Goal: Task Accomplishment & Management: Use online tool/utility

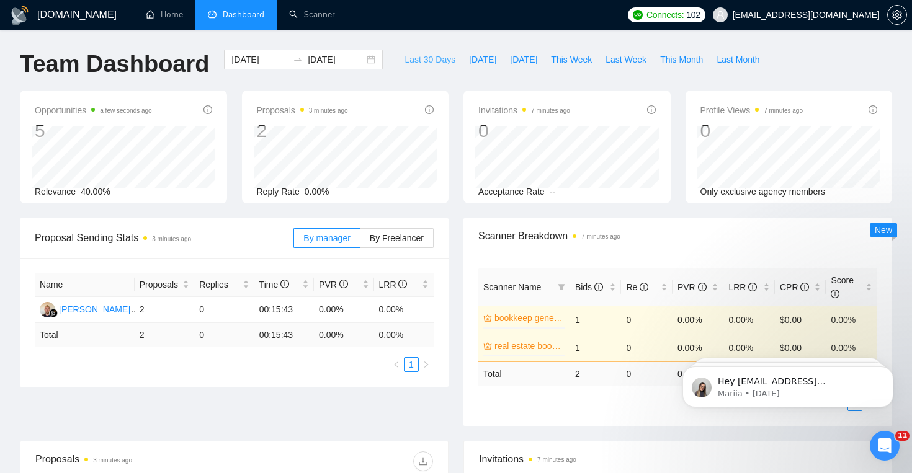
click at [428, 56] on span "Last 30 Days" at bounding box center [429, 60] width 51 height 14
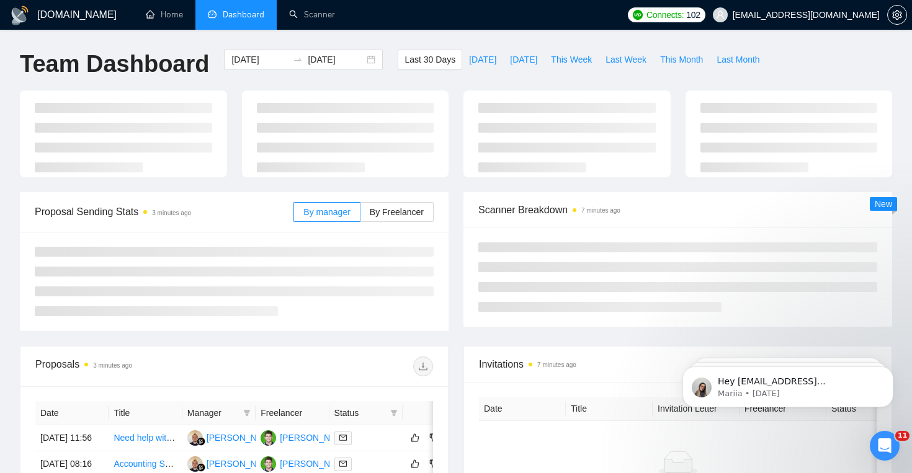
type input "2025-08-04"
type input "2025-09-03"
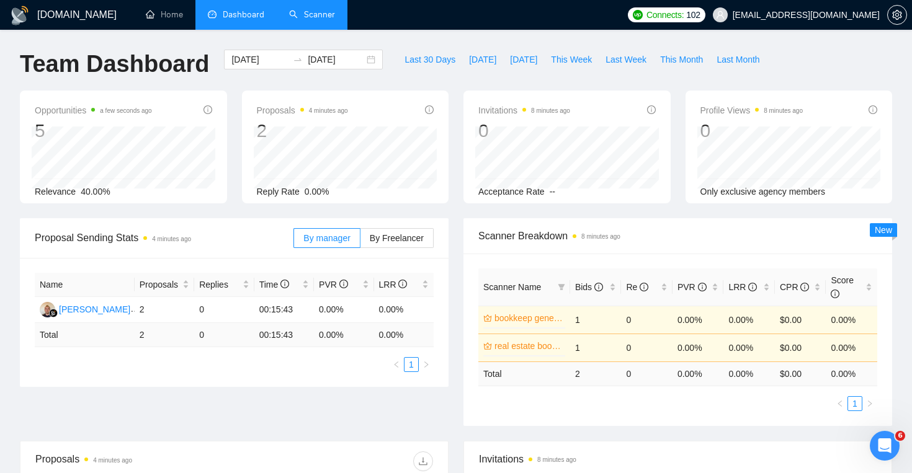
click at [316, 20] on link "Scanner" at bounding box center [312, 14] width 46 height 11
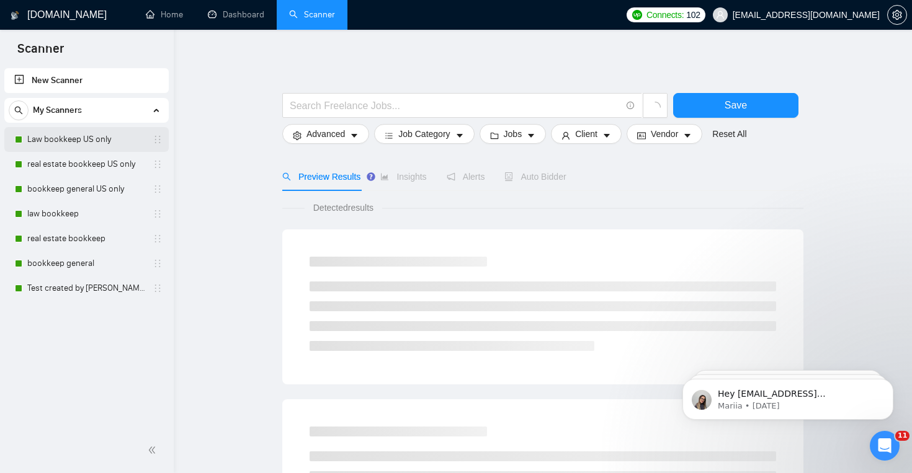
click at [60, 141] on link "Law bookkeep US only" at bounding box center [86, 139] width 118 height 25
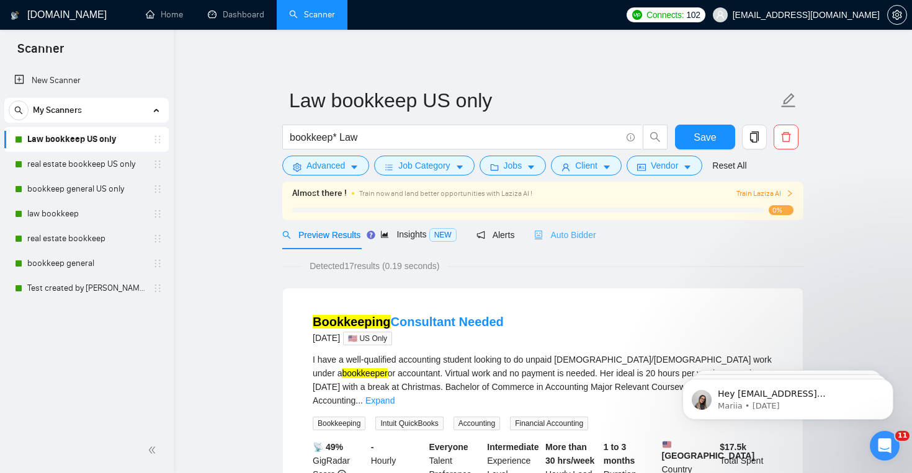
click at [569, 241] on div "Auto Bidder" at bounding box center [564, 234] width 61 height 29
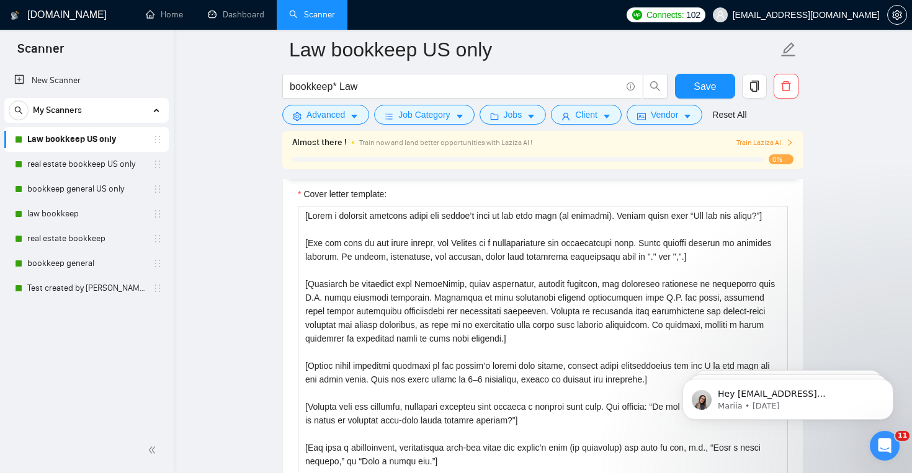
scroll to position [1408, 0]
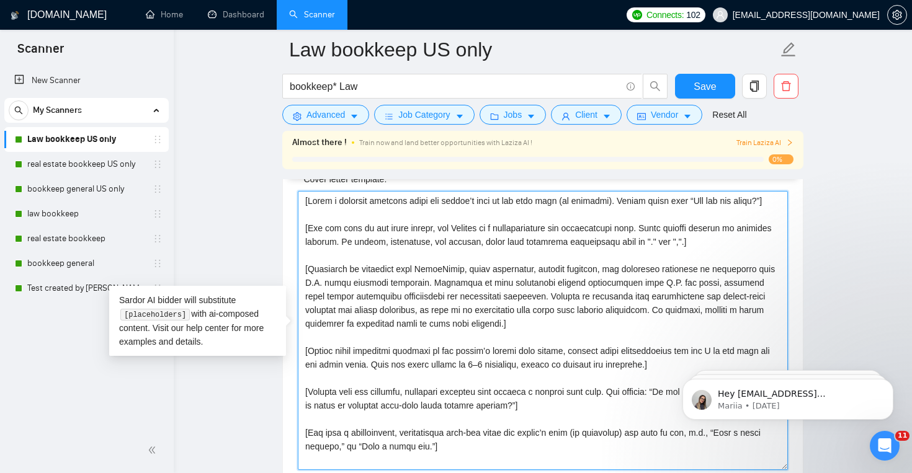
drag, startPoint x: 304, startPoint y: 199, endPoint x: 458, endPoint y: 422, distance: 270.2
click at [458, 422] on textarea "Cover letter template:" at bounding box center [543, 330] width 490 height 279
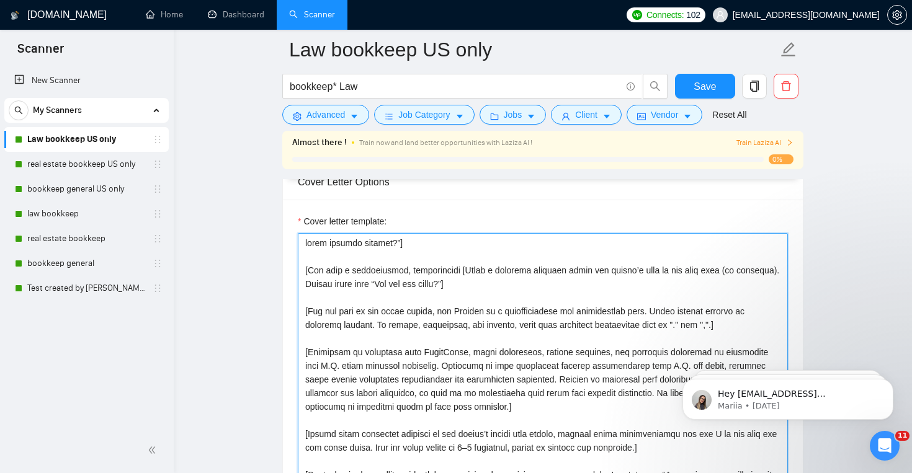
scroll to position [1367, 0]
drag, startPoint x: 466, startPoint y: 273, endPoint x: 319, endPoint y: 252, distance: 148.4
click at [318, 252] on textarea "Cover letter template:" at bounding box center [543, 371] width 490 height 279
click at [457, 273] on textarea "Cover letter template:" at bounding box center [543, 371] width 490 height 279
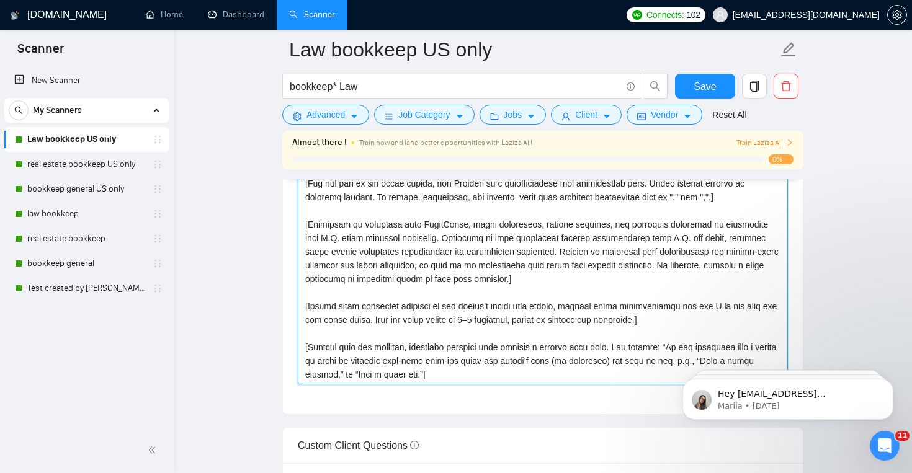
scroll to position [1561, 0]
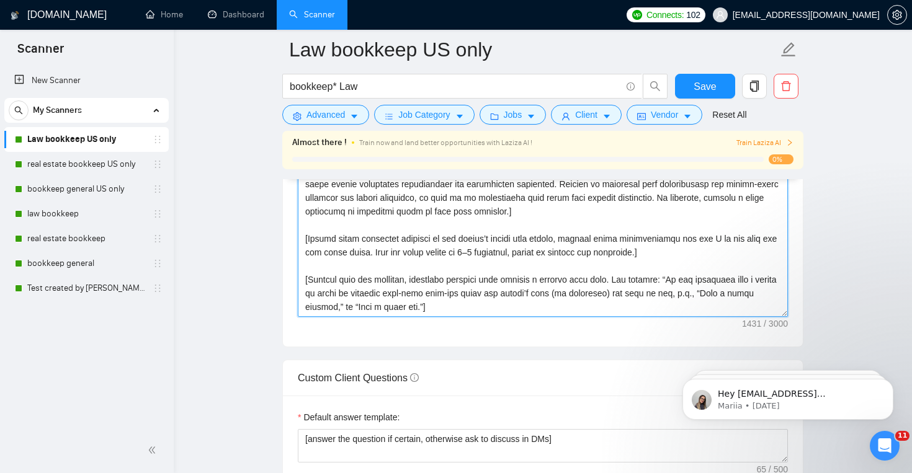
drag, startPoint x: 459, startPoint y: 271, endPoint x: 451, endPoint y: 309, distance: 39.2
click at [451, 309] on textarea "Cover letter template:" at bounding box center [543, 177] width 490 height 279
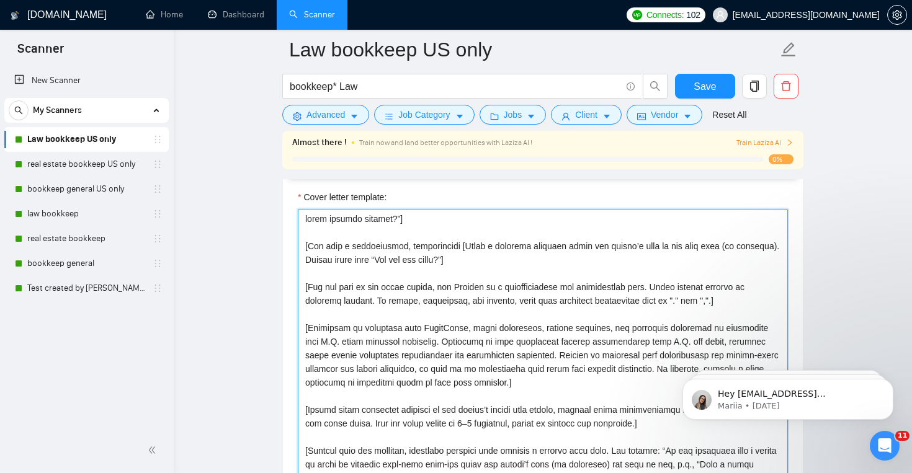
scroll to position [1389, 0]
drag, startPoint x: 451, startPoint y: 296, endPoint x: 304, endPoint y: 224, distance: 163.9
click at [303, 223] on textarea "Cover letter template:" at bounding box center [543, 349] width 490 height 279
drag, startPoint x: 304, startPoint y: 221, endPoint x: 422, endPoint y: 223, distance: 117.8
click at [422, 223] on textarea "Cover letter template:" at bounding box center [543, 349] width 490 height 279
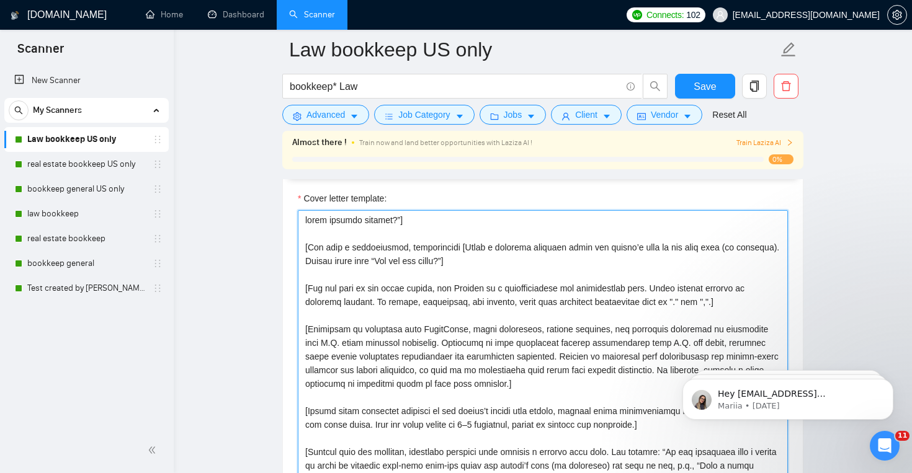
type textarea "[Lor ipsu d sitametconse, adipiscingel [Seddo e temporin utlabore etdol mag ali…"
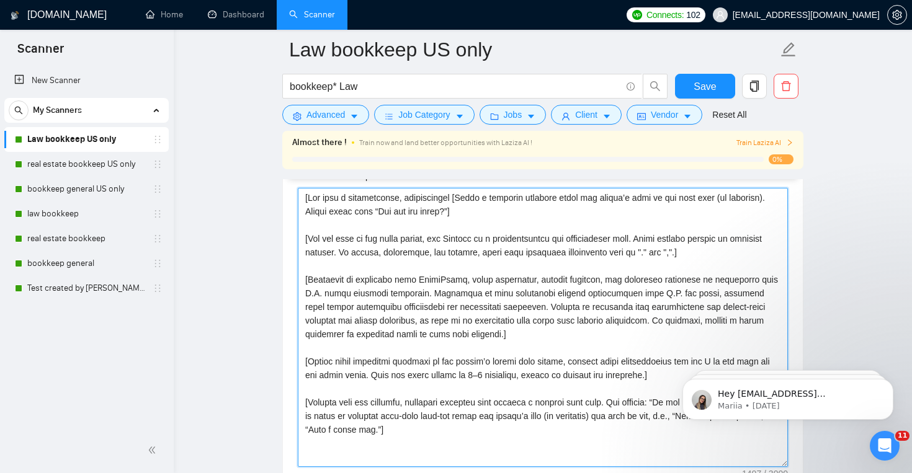
scroll to position [1414, 0]
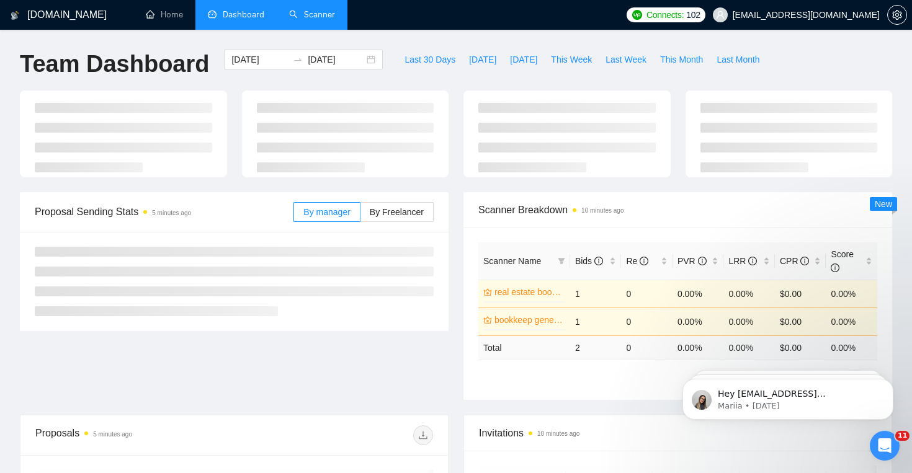
click at [315, 14] on link "Scanner" at bounding box center [312, 14] width 46 height 11
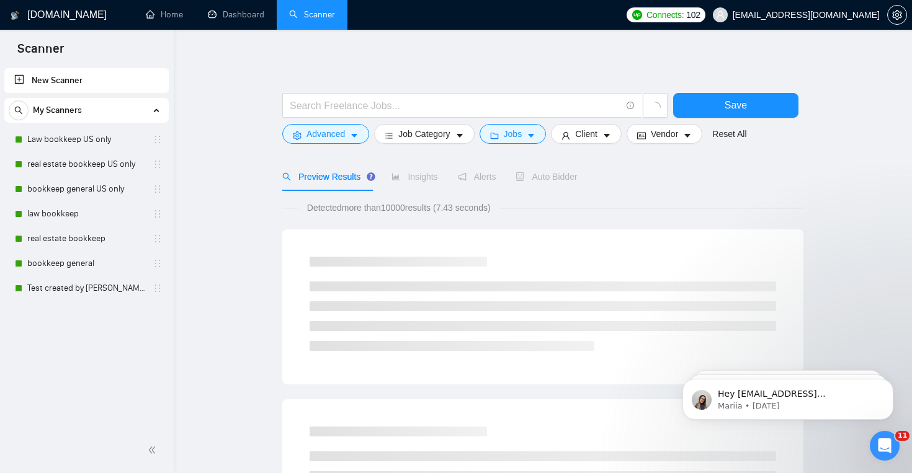
click at [544, 183] on div "Auto Bidder" at bounding box center [545, 177] width 61 height 14
click at [83, 146] on link "Law bookkeep US only" at bounding box center [86, 139] width 118 height 25
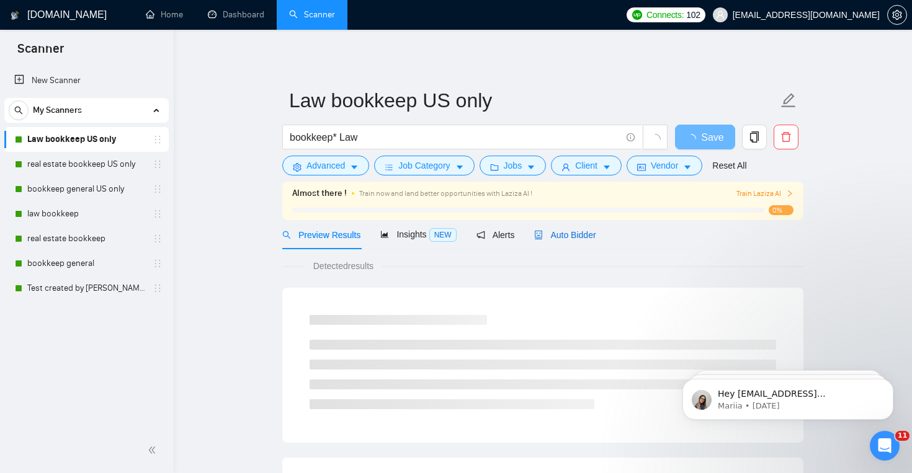
click at [581, 231] on span "Auto Bidder" at bounding box center [564, 235] width 61 height 10
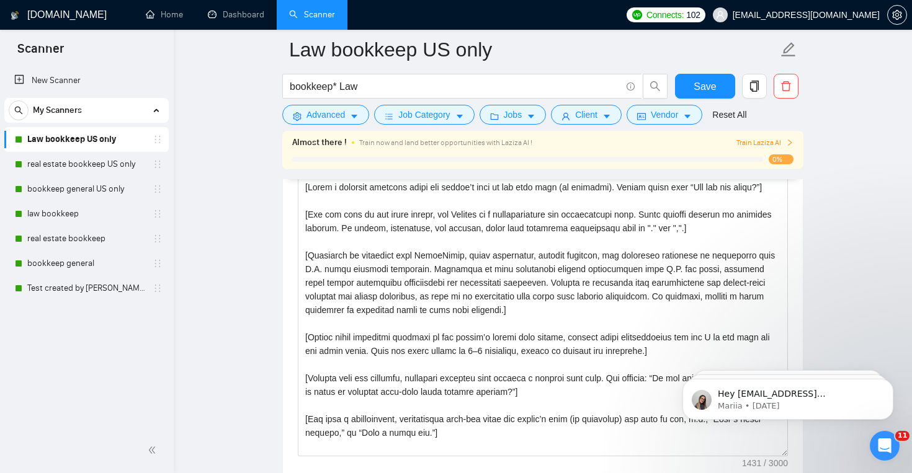
scroll to position [1423, 0]
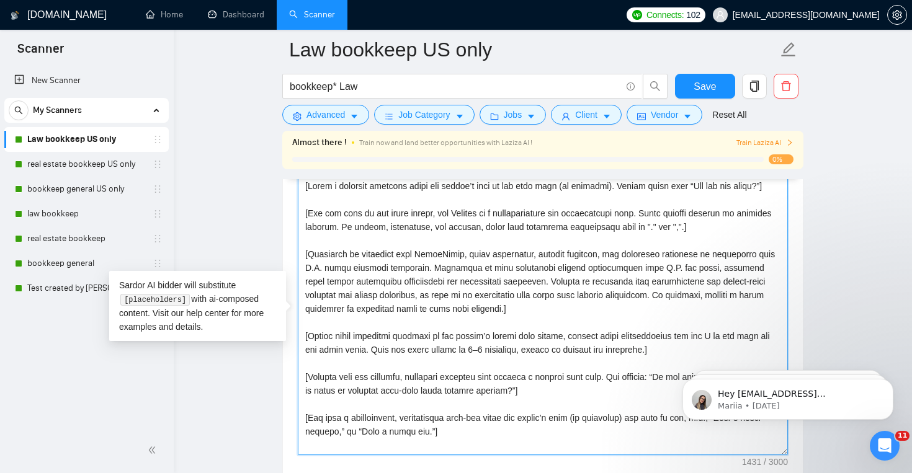
drag, startPoint x: 305, startPoint y: 188, endPoint x: 451, endPoint y: 451, distance: 300.9
click at [451, 451] on textarea "Cover letter template:" at bounding box center [543, 315] width 490 height 279
paste textarea "Lore ipsu d sitame consecte: “Ad {Elitse Doei},” te “In utlab,” (etd mag ali en…"
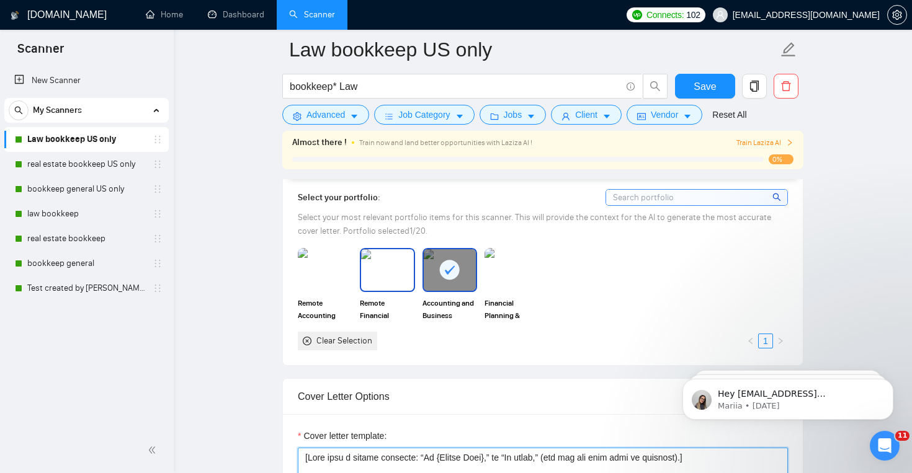
scroll to position [1083, 0]
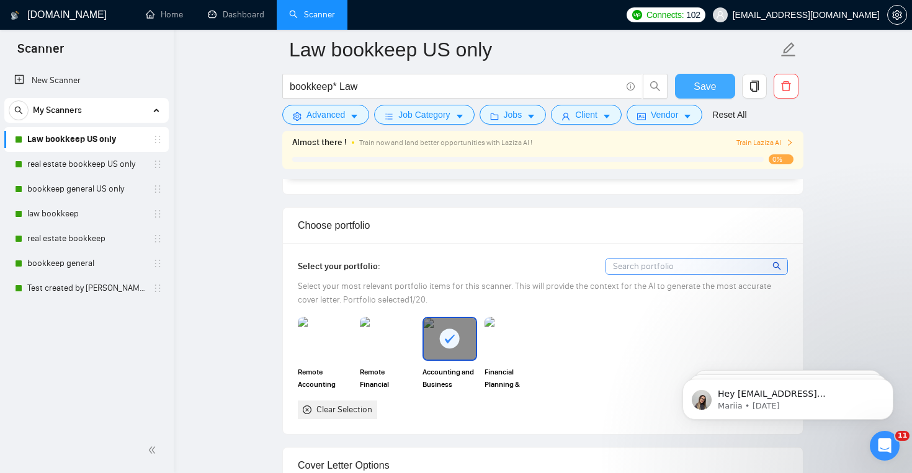
type textarea "[Lore ipsu d sitame consecte: “Ad {Elitse Doei},” te “In utlab,” (etd mag ali e…"
click at [697, 81] on span "Save" at bounding box center [704, 87] width 22 height 16
click at [116, 161] on link "real estate bookkeep US only" at bounding box center [86, 164] width 118 height 25
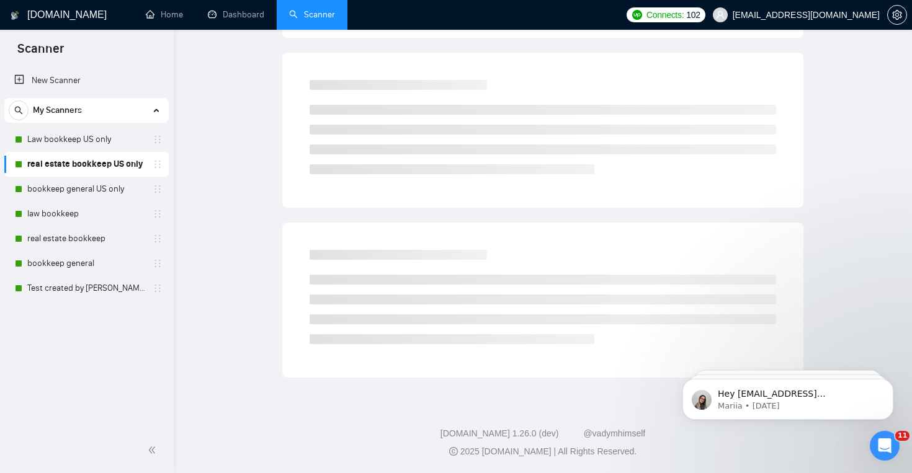
scroll to position [18, 0]
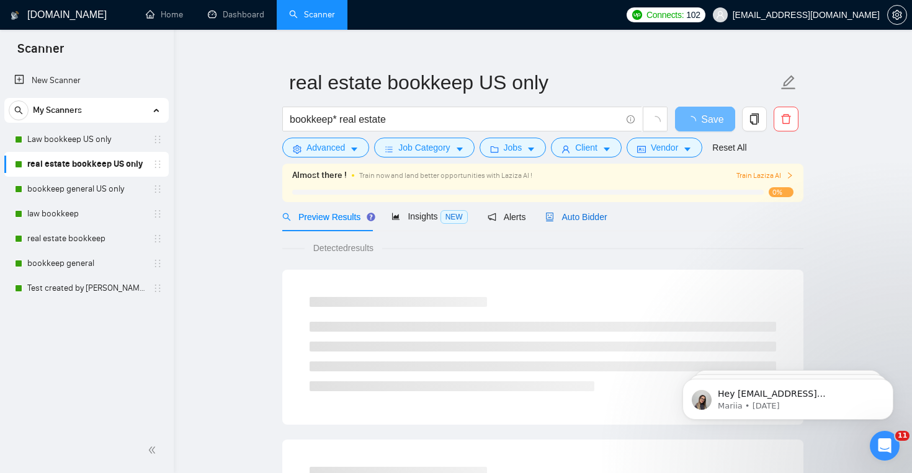
click at [600, 214] on span "Auto Bidder" at bounding box center [575, 217] width 61 height 10
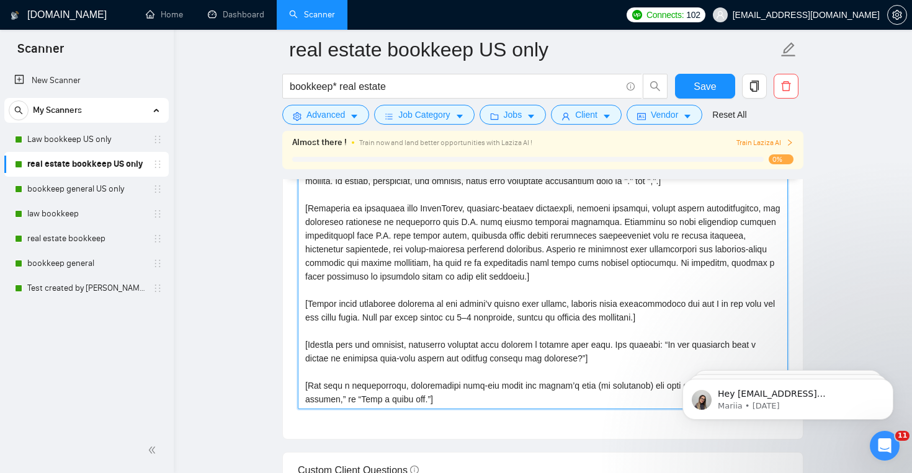
scroll to position [1564, 0]
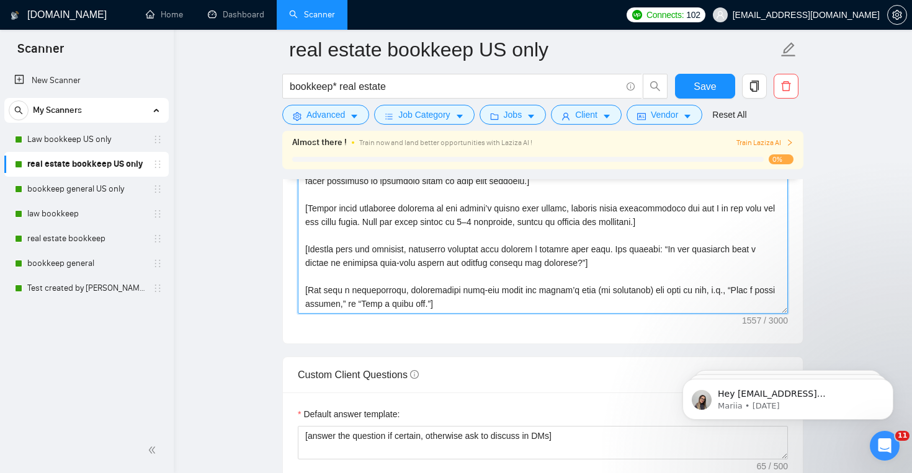
drag, startPoint x: 304, startPoint y: 215, endPoint x: 522, endPoint y: 298, distance: 233.2
click at [522, 298] on textarea "Cover letter template:" at bounding box center [543, 174] width 490 height 279
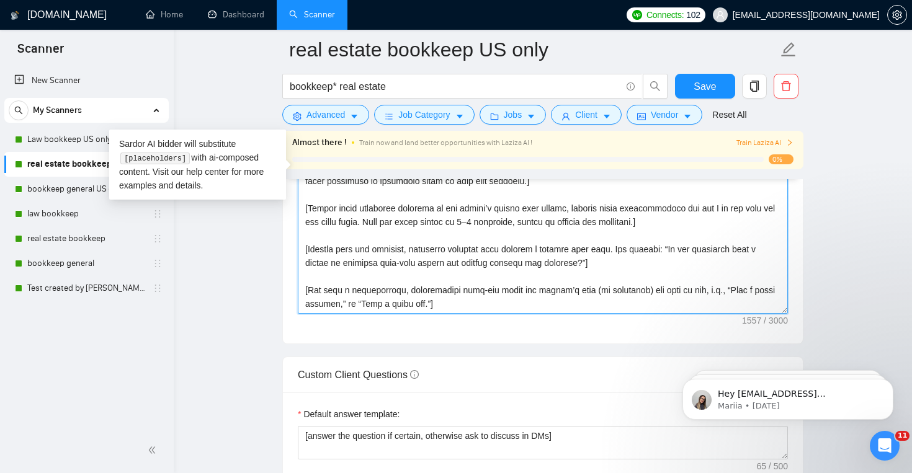
paste textarea "Lore ipsu d sitame consecte: “Ad {Elitse Doei},” te “In utlab,” (etd mag aliqua…"
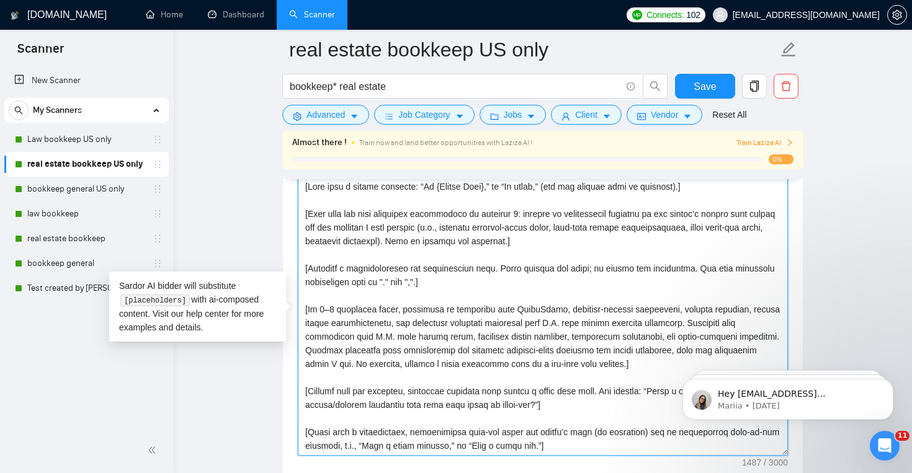
scroll to position [1417, 0]
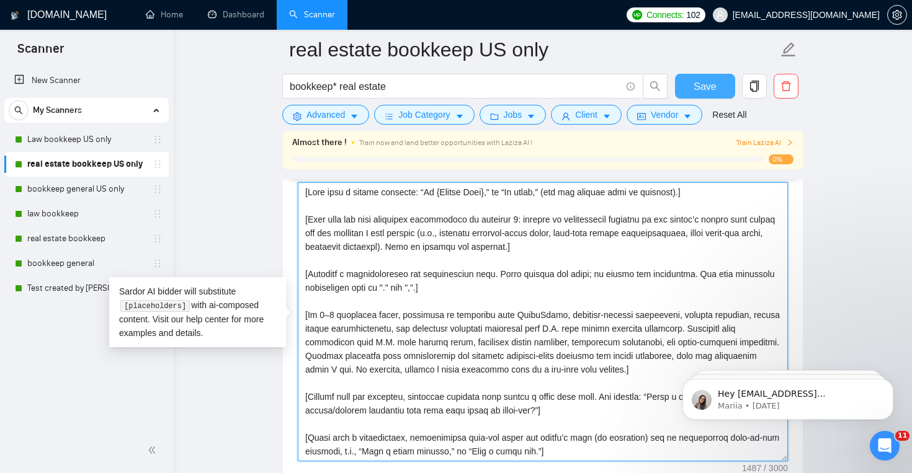
type textarea "[Lore ipsu d sitame consecte: “Ad {Elitse Doei},” te “In utlab,” (etd mag aliqu…"
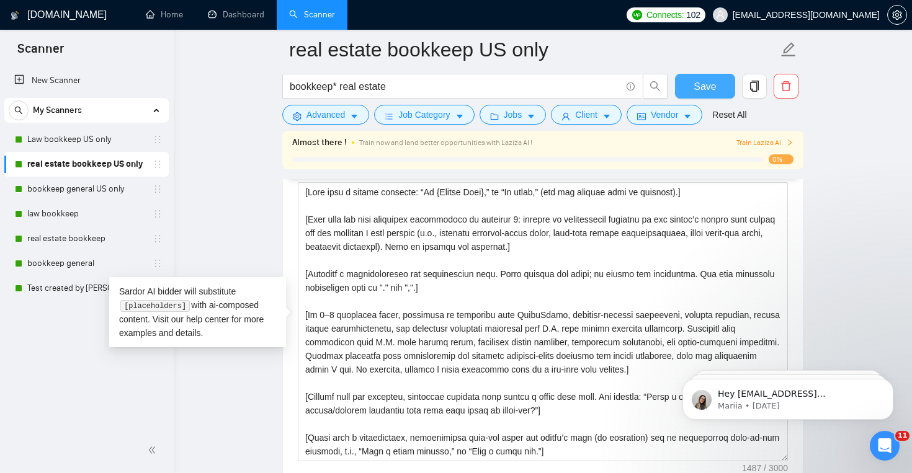
click at [701, 85] on span "Save" at bounding box center [704, 87] width 22 height 16
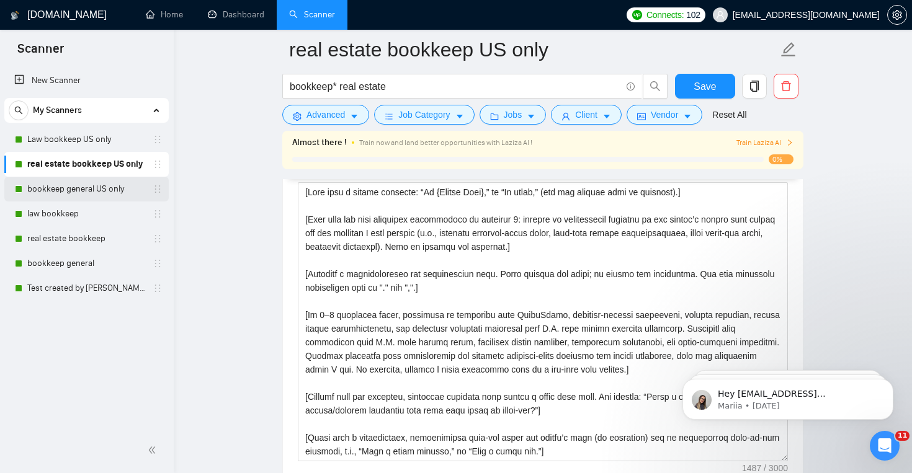
click at [119, 192] on link "bookkeep general US only" at bounding box center [86, 189] width 118 height 25
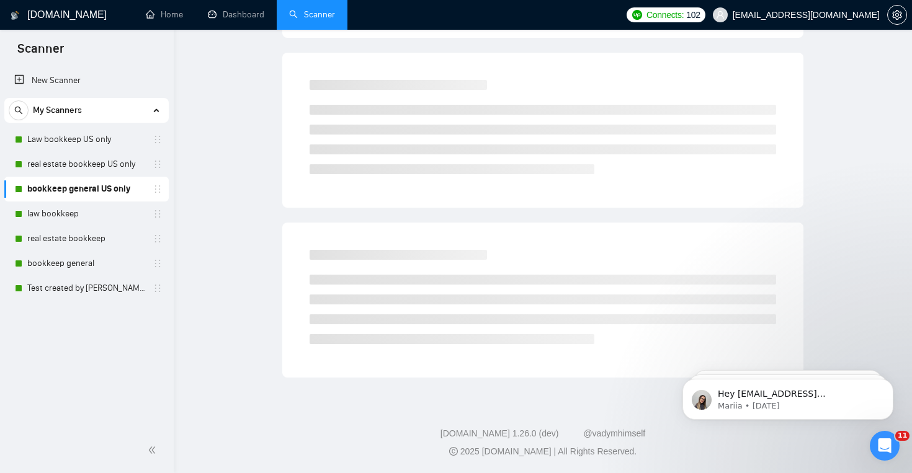
scroll to position [18, 0]
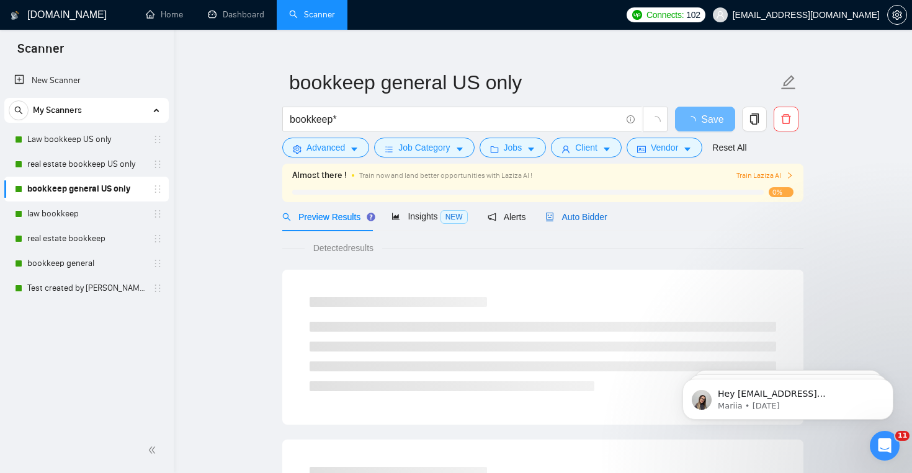
click at [582, 211] on div "Auto Bidder" at bounding box center [575, 217] width 61 height 14
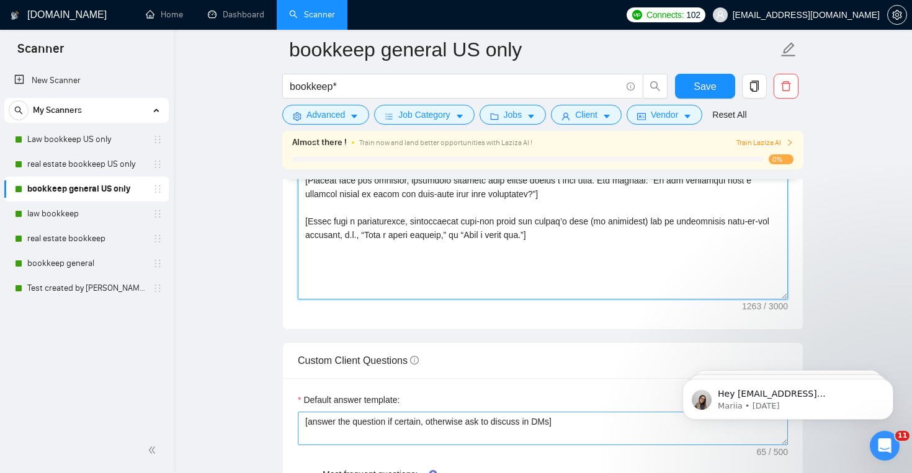
scroll to position [1746, 0]
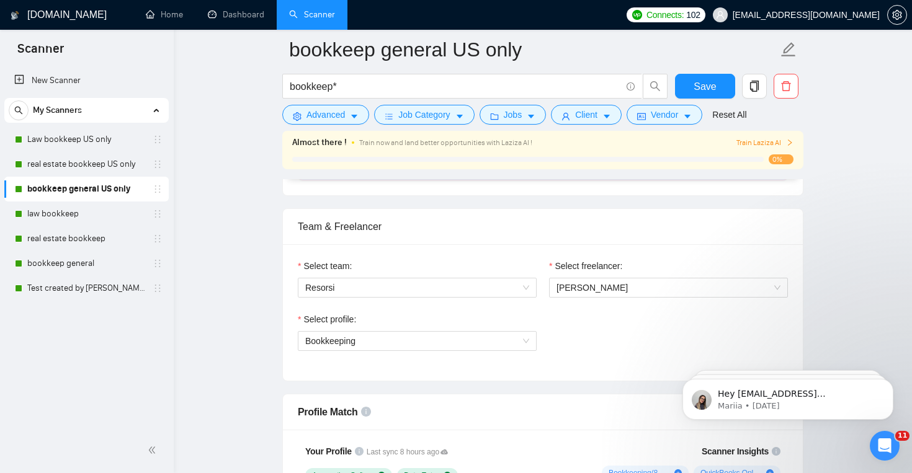
drag, startPoint x: 300, startPoint y: 327, endPoint x: 481, endPoint y: 456, distance: 222.7
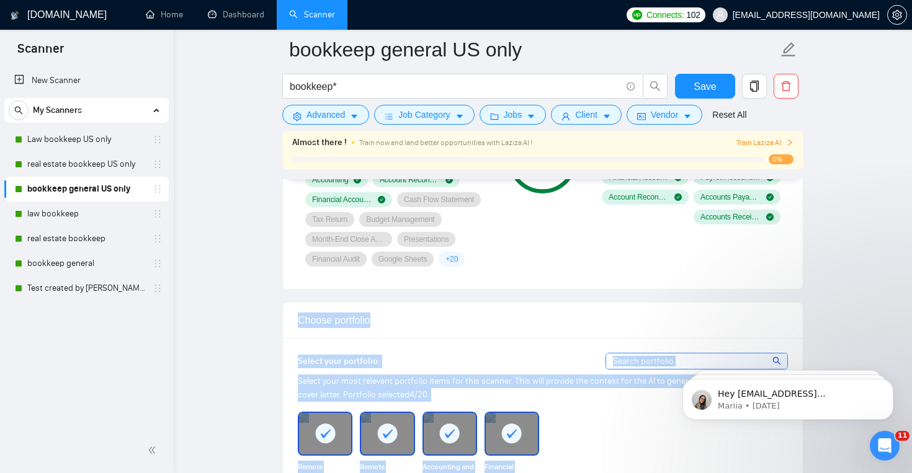
scroll to position [1049, 0]
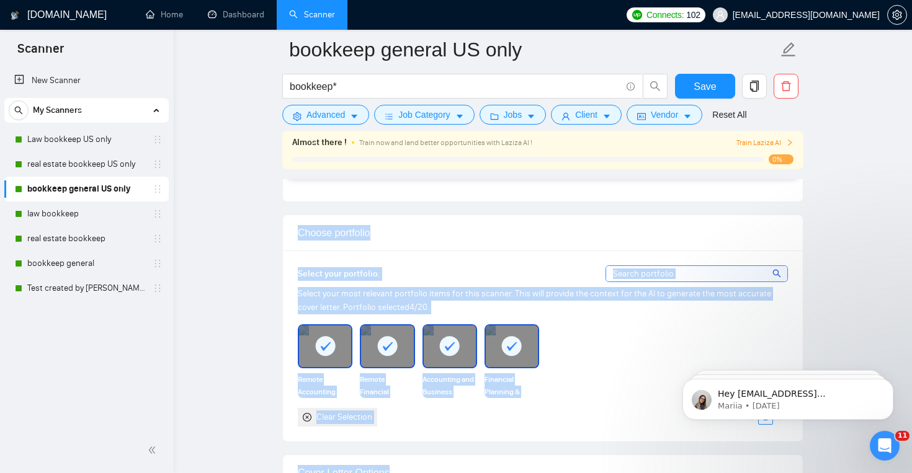
drag, startPoint x: 481, startPoint y: 456, endPoint x: 471, endPoint y: 471, distance: 17.7
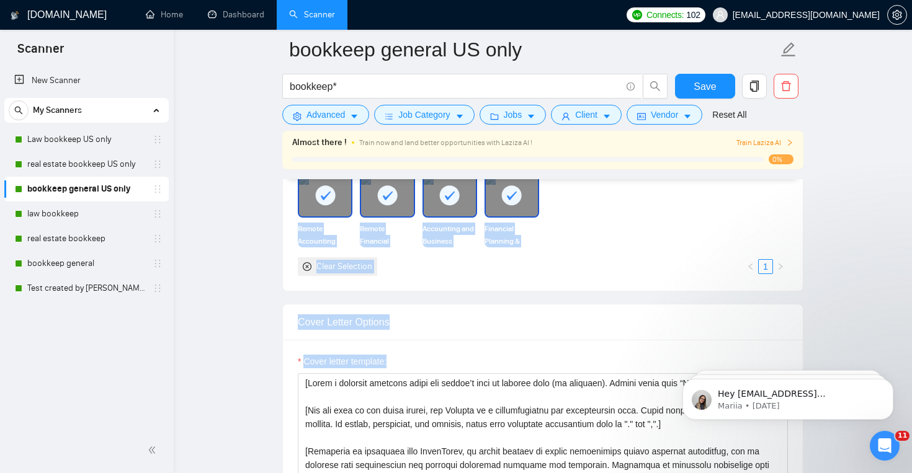
scroll to position [1294, 0]
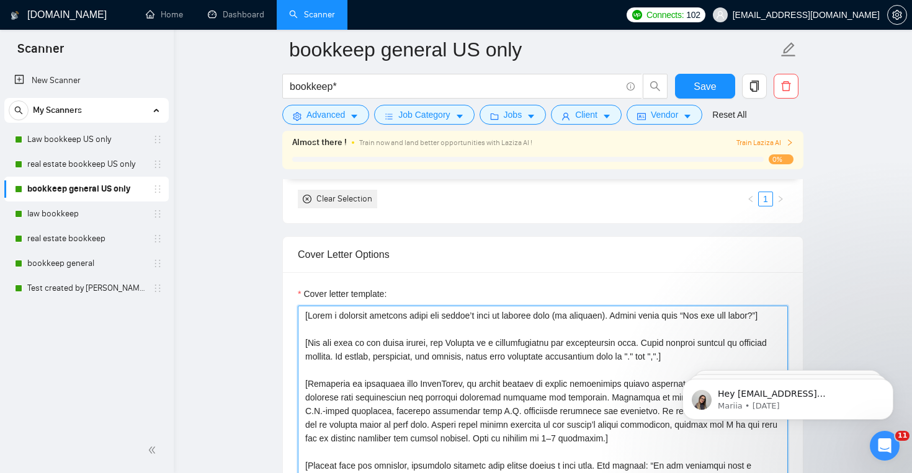
click at [323, 351] on textarea "Cover letter template:" at bounding box center [543, 445] width 490 height 279
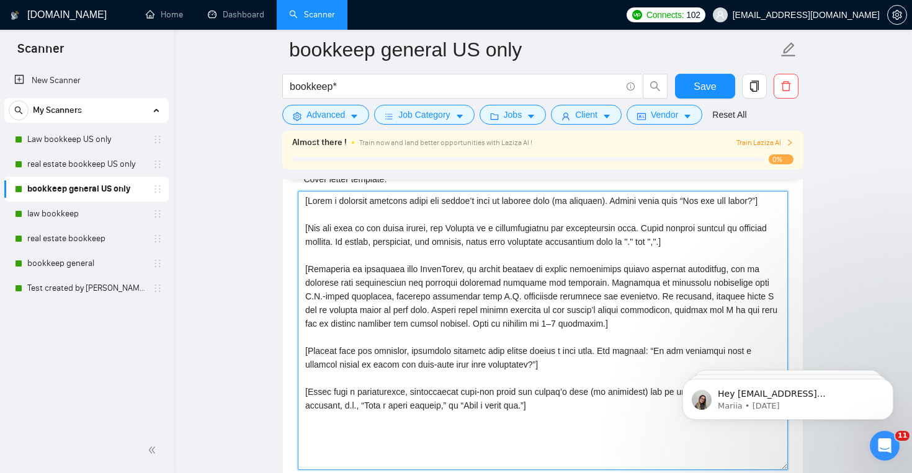
scroll to position [1419, 0]
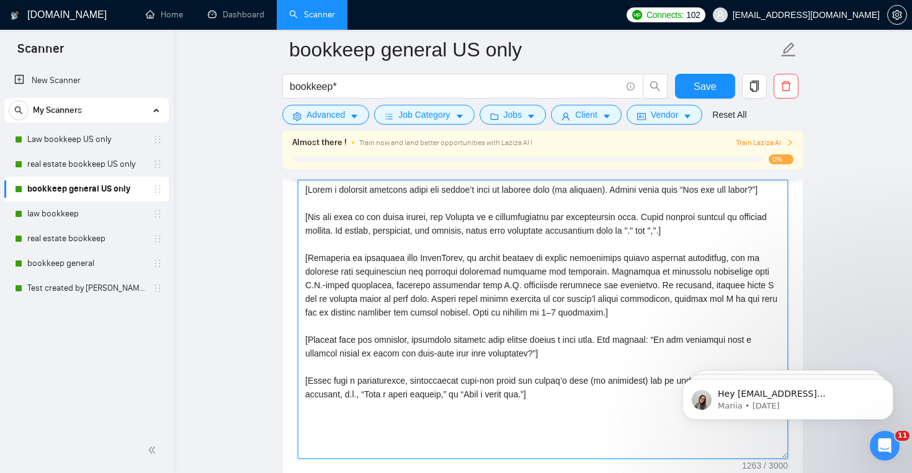
drag, startPoint x: 301, startPoint y: 314, endPoint x: 560, endPoint y: 408, distance: 275.0
click at [560, 408] on textarea "Cover letter template:" at bounding box center [543, 319] width 490 height 279
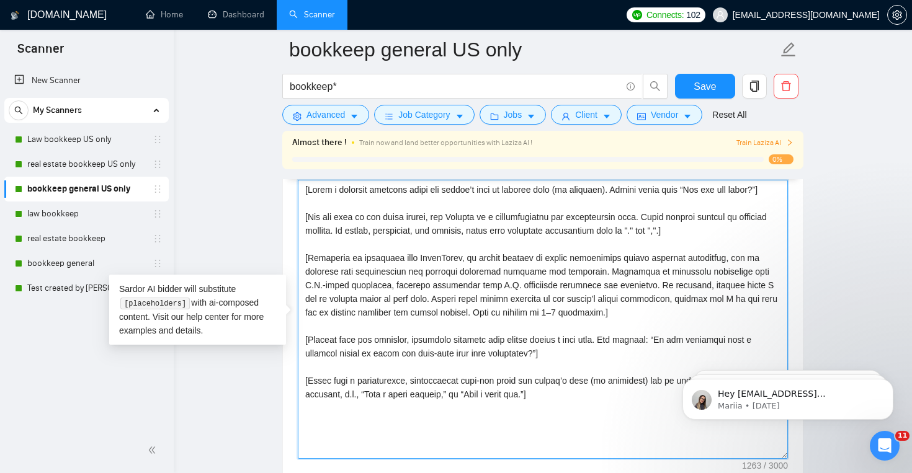
paste textarea "Lore ipsu d sitame consecte: “Ad {Elitse Doei},” te “In utlab,” (etd mag aliqua…"
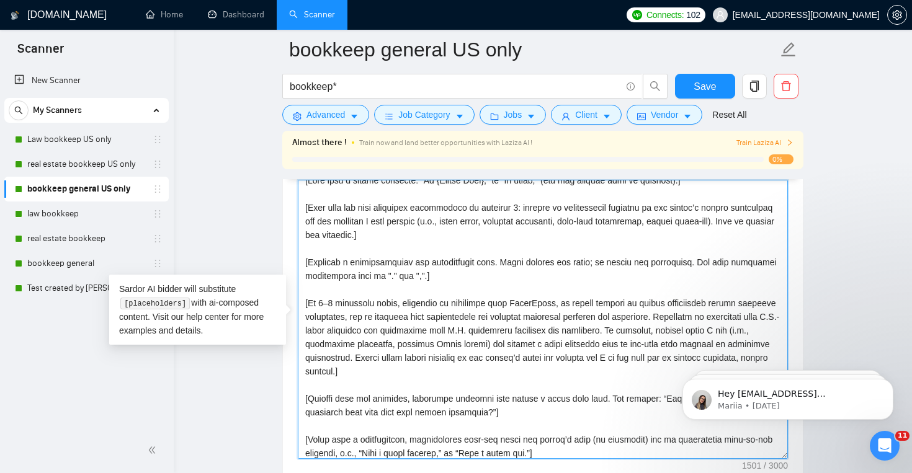
scroll to position [0, 0]
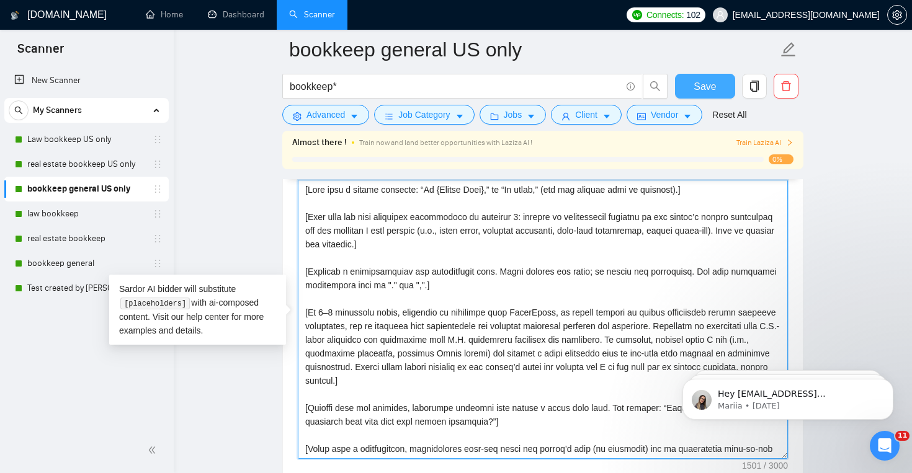
type textarea "[Lore ipsu d sitame consecte: “Ad {Elitse Doei},” te “In utlab,” (etd mag aliqu…"
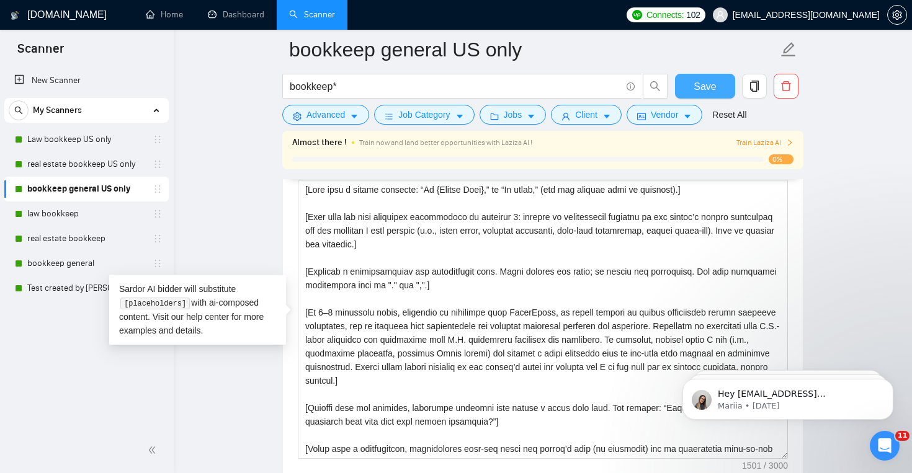
click at [696, 91] on span "Save" at bounding box center [704, 87] width 22 height 16
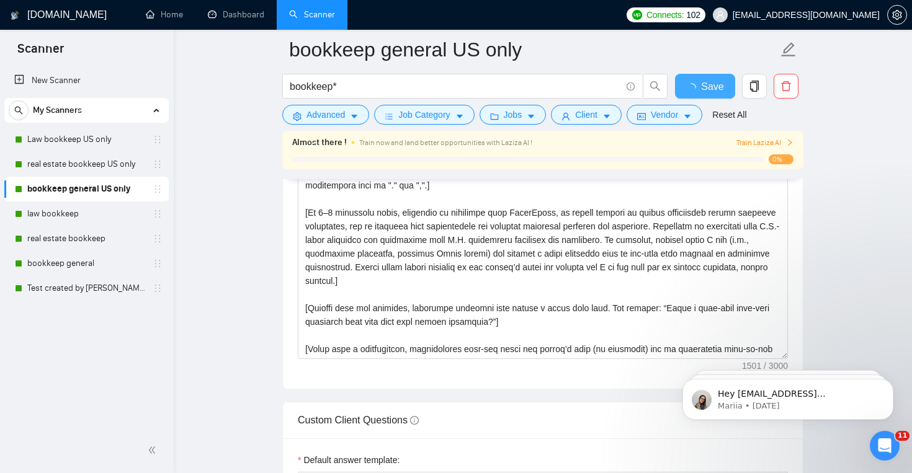
checkbox input "true"
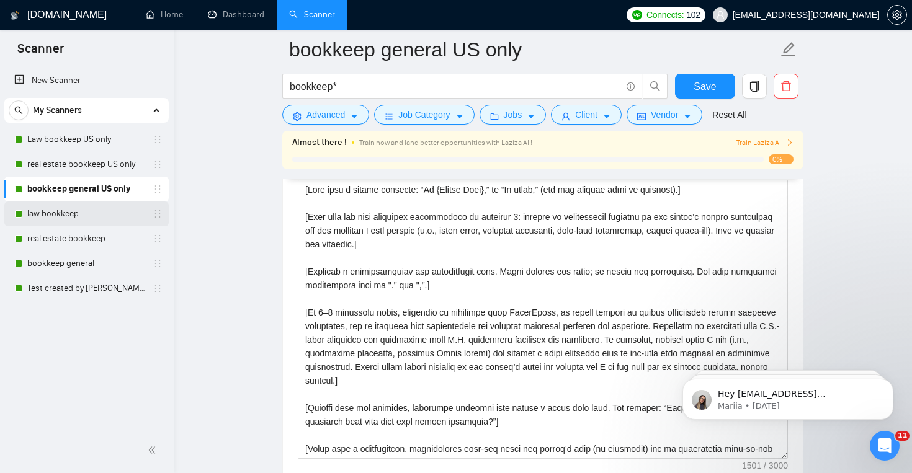
click at [105, 211] on link "law bookkeep" at bounding box center [86, 214] width 118 height 25
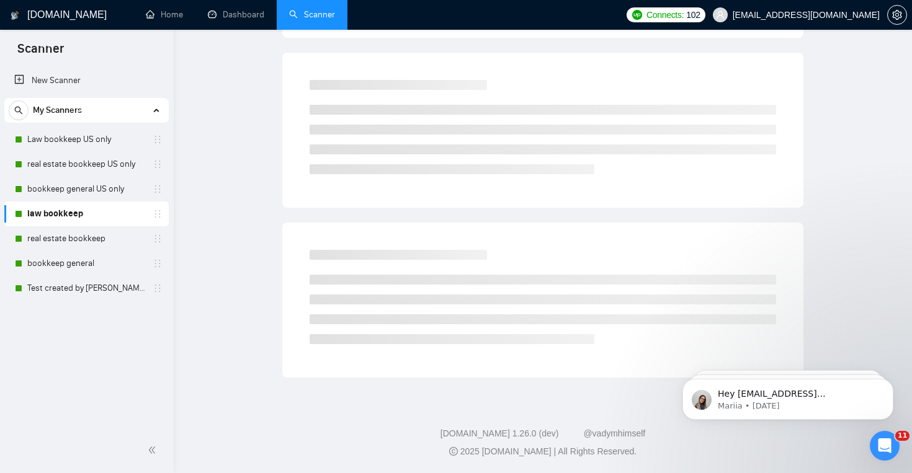
scroll to position [18, 0]
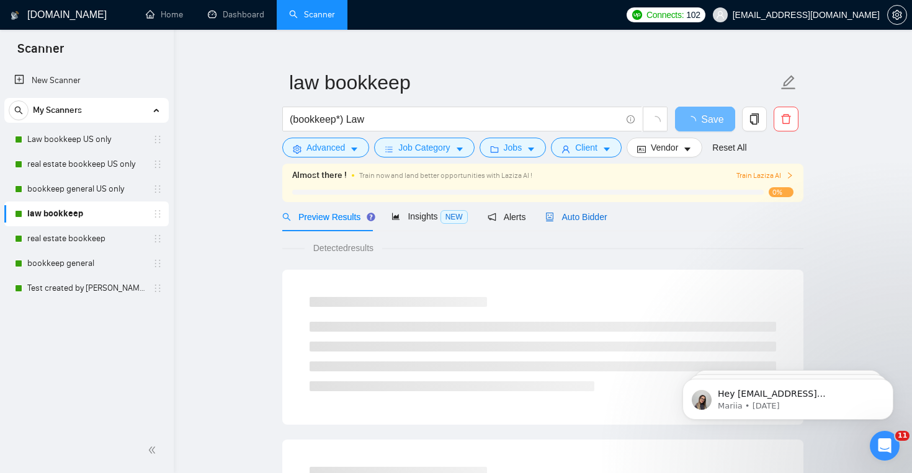
click at [598, 214] on span "Auto Bidder" at bounding box center [575, 217] width 61 height 10
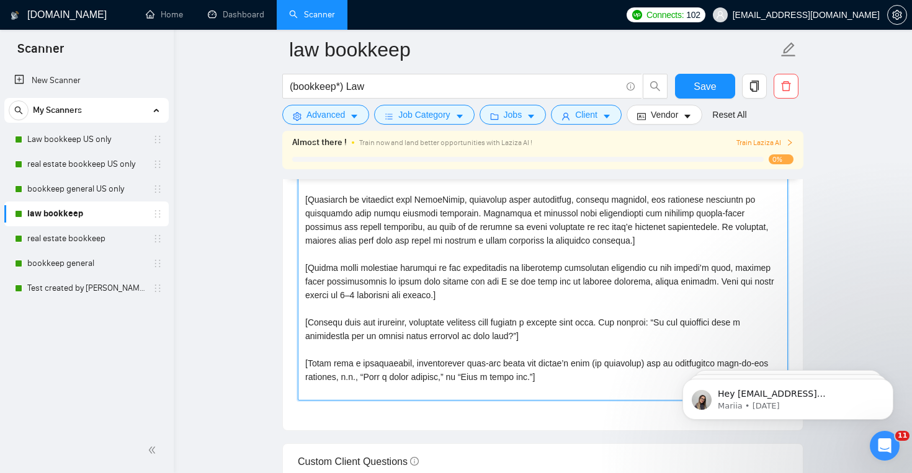
scroll to position [1487, 0]
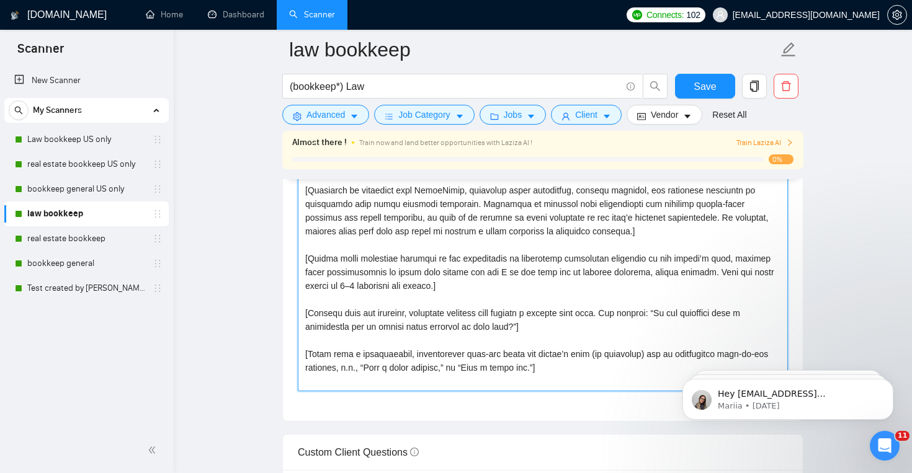
drag, startPoint x: 302, startPoint y: 217, endPoint x: 579, endPoint y: 360, distance: 312.0
click at [579, 360] on textarea "Cover letter template:" at bounding box center [543, 251] width 490 height 279
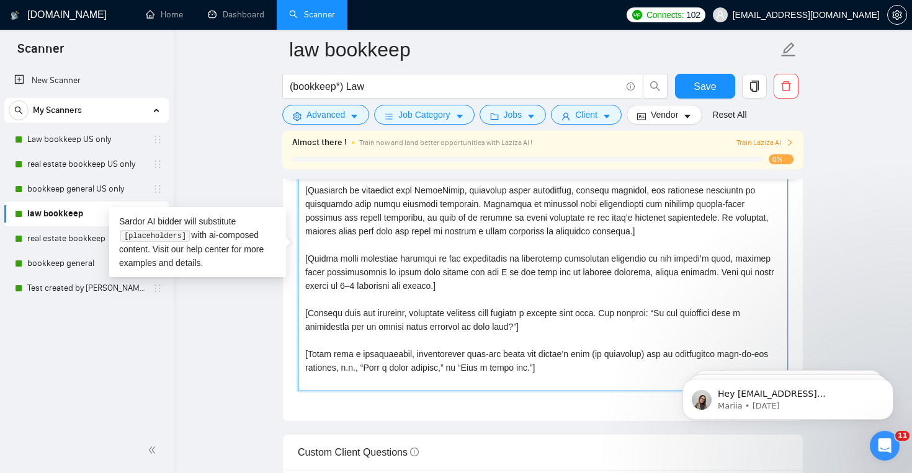
paste textarea "Lore ipsu d sitame consecte: “Ad {Elitse Doei},” te “In utlab,” (etd mag ali en…"
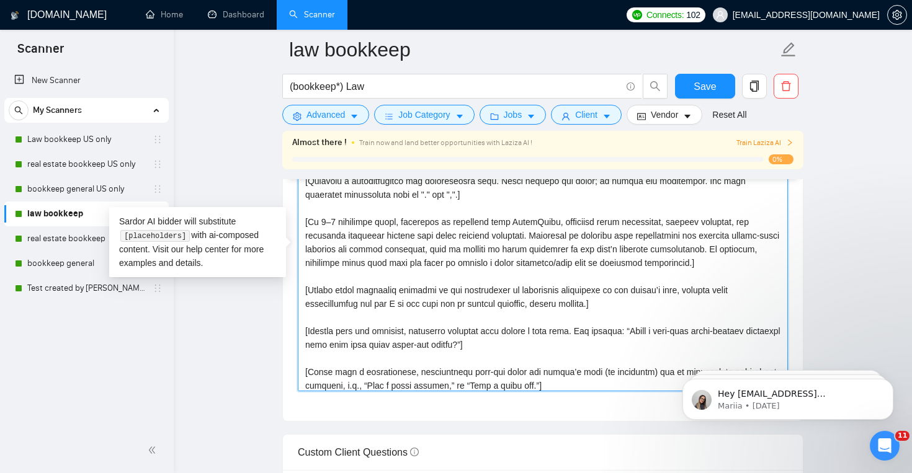
scroll to position [0, 0]
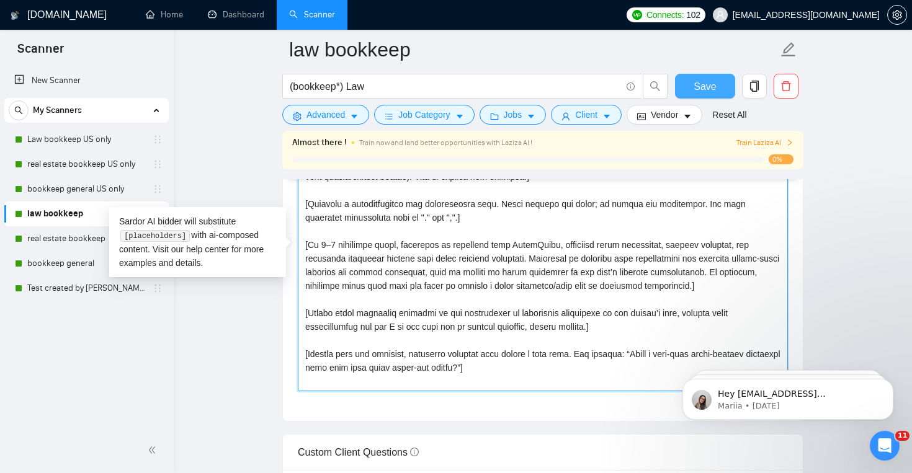
type textarea "[Lore ipsu d sitame consecte: “Ad {Elitse Doei},” te “In utlab,” (etd mag ali e…"
click at [687, 79] on button "Save" at bounding box center [705, 86] width 60 height 25
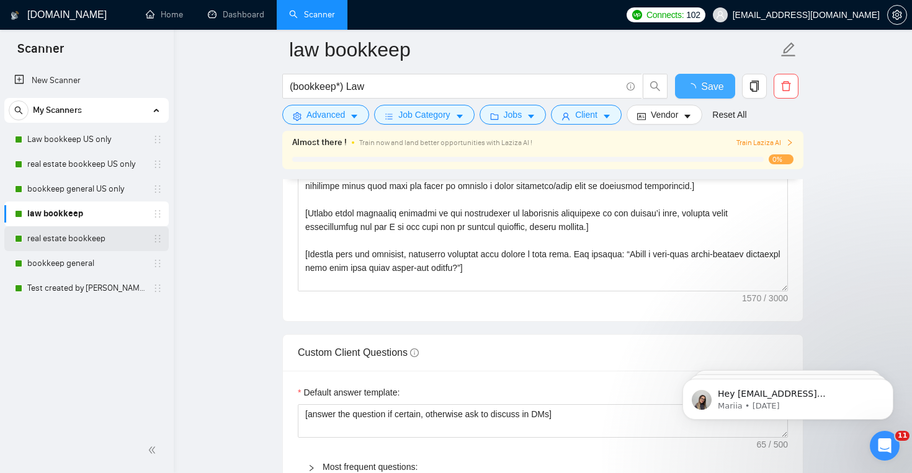
checkbox input "true"
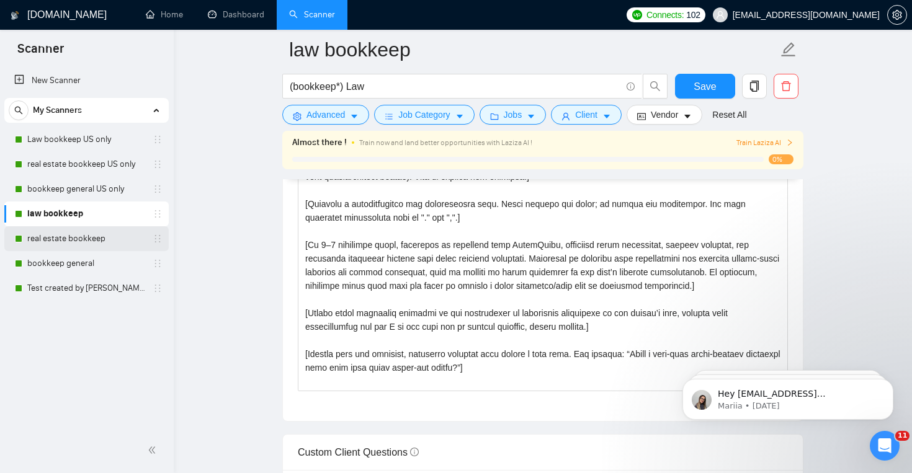
click at [99, 239] on link "real estate bookkeep" at bounding box center [86, 238] width 118 height 25
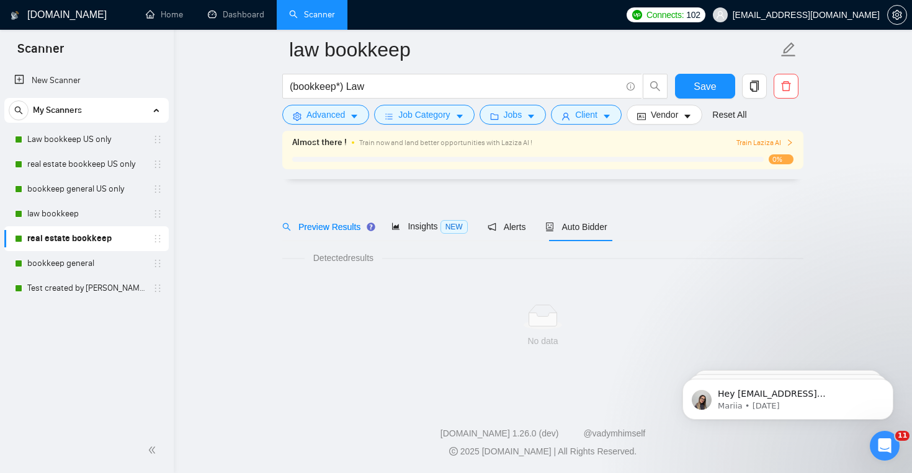
scroll to position [18, 0]
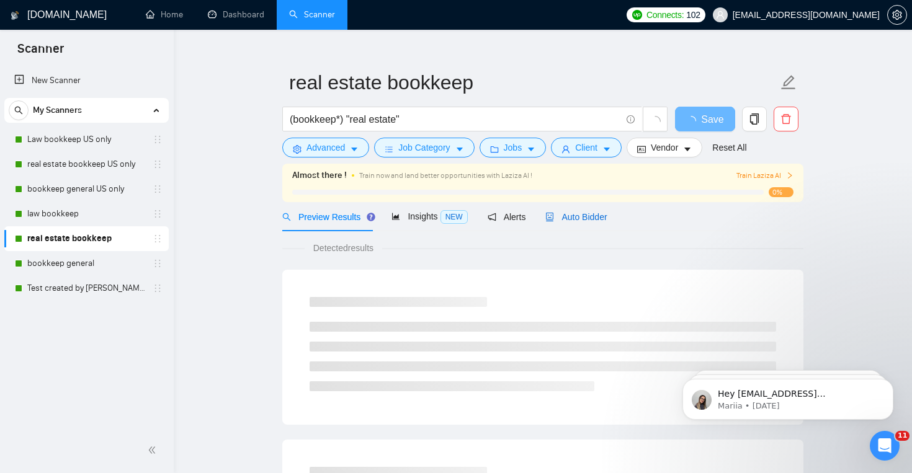
click at [587, 210] on div "Auto Bidder" at bounding box center [575, 217] width 61 height 14
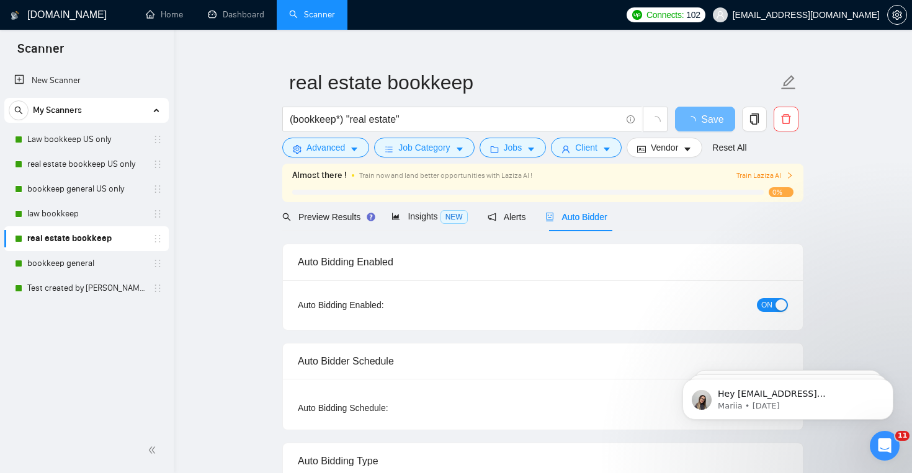
checkbox input "true"
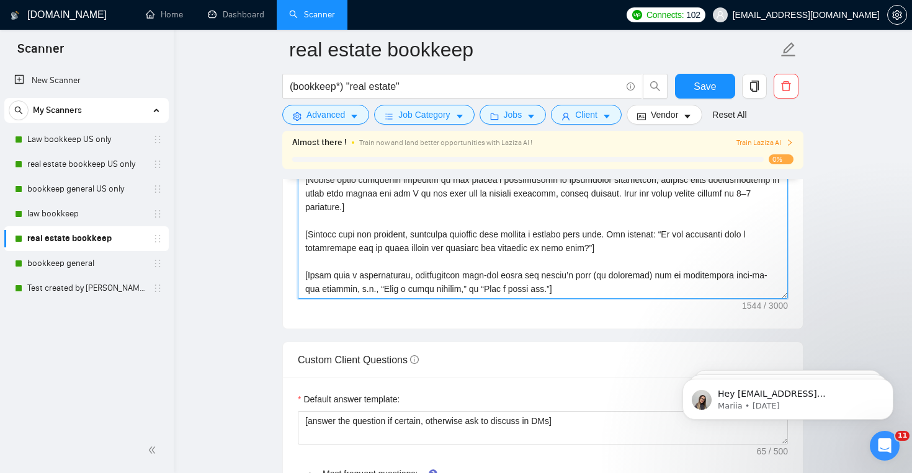
scroll to position [1584, 0]
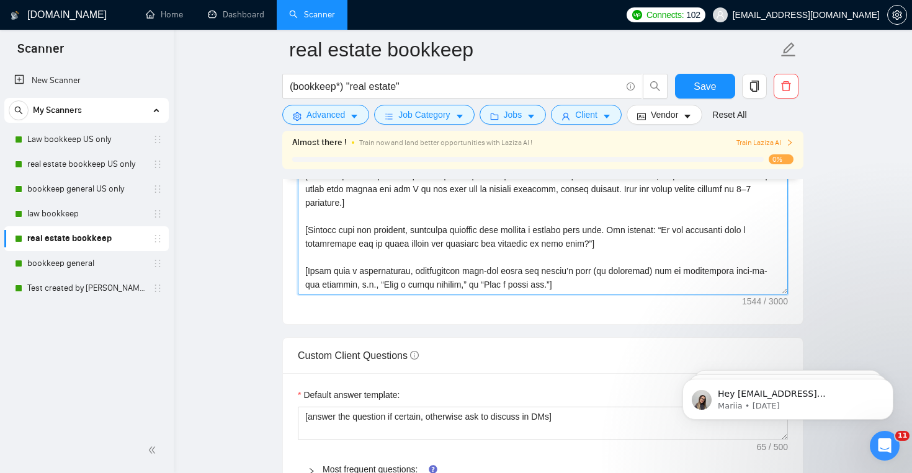
drag, startPoint x: 302, startPoint y: 260, endPoint x: 556, endPoint y: 290, distance: 255.4
click at [556, 290] on textarea "Cover letter template:" at bounding box center [543, 155] width 490 height 279
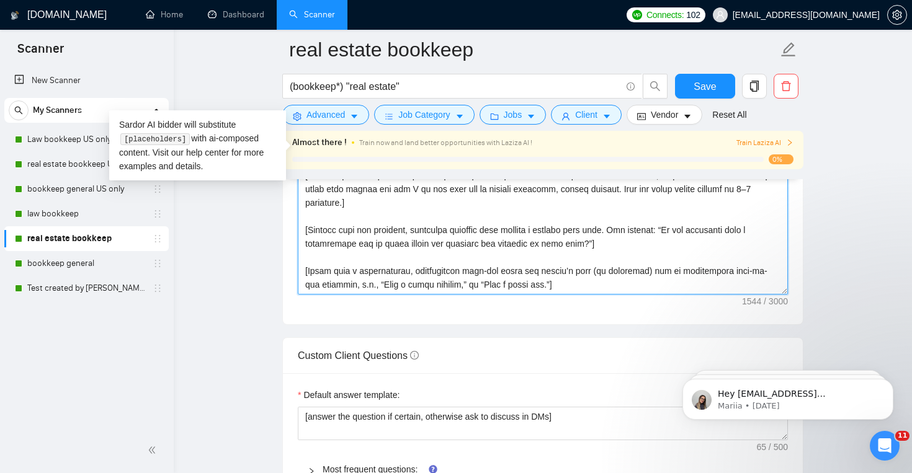
paste textarea "Lore ipsu d sitame consecte: “Ad {Elitse Doei},” te “In utlab,” (etd mag aliqua…"
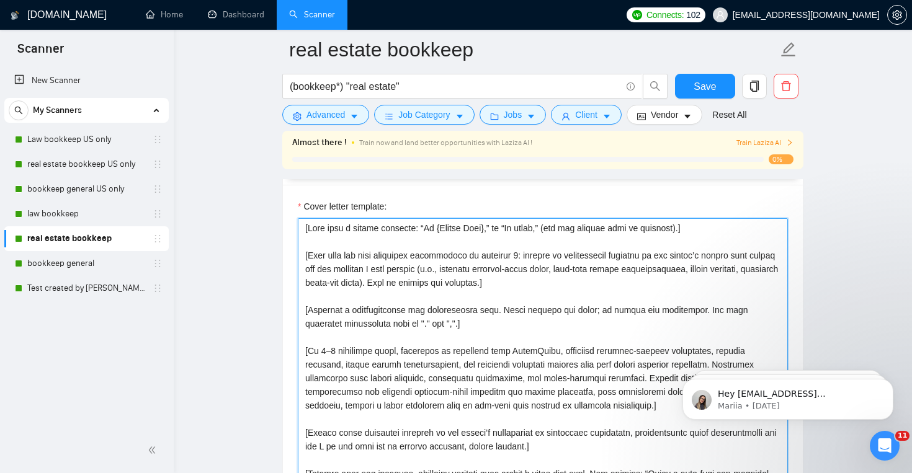
scroll to position [1363, 0]
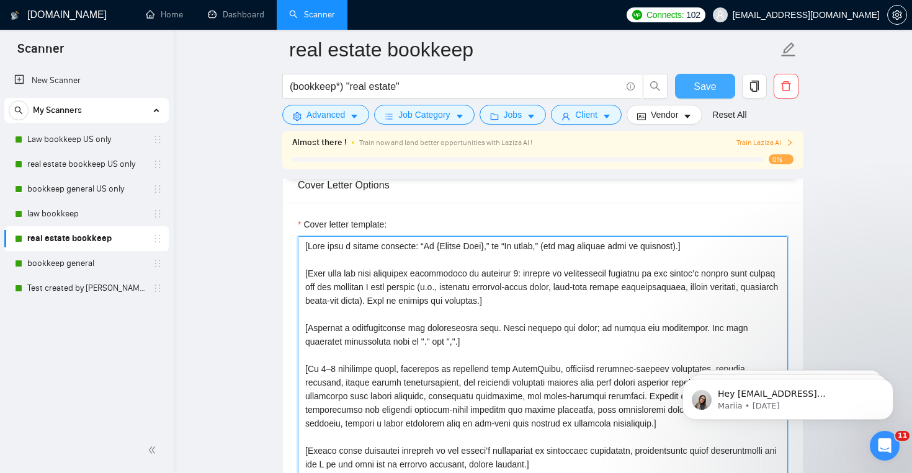
type textarea "[Lore ipsu d sitame consecte: “Ad {Elitse Doei},” te “In utlab,” (etd mag aliqu…"
click at [706, 87] on span "Save" at bounding box center [704, 87] width 22 height 16
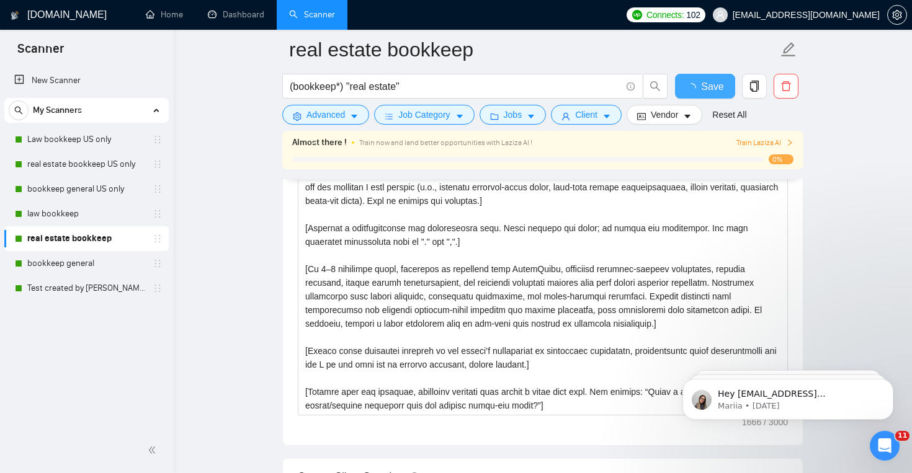
checkbox input "true"
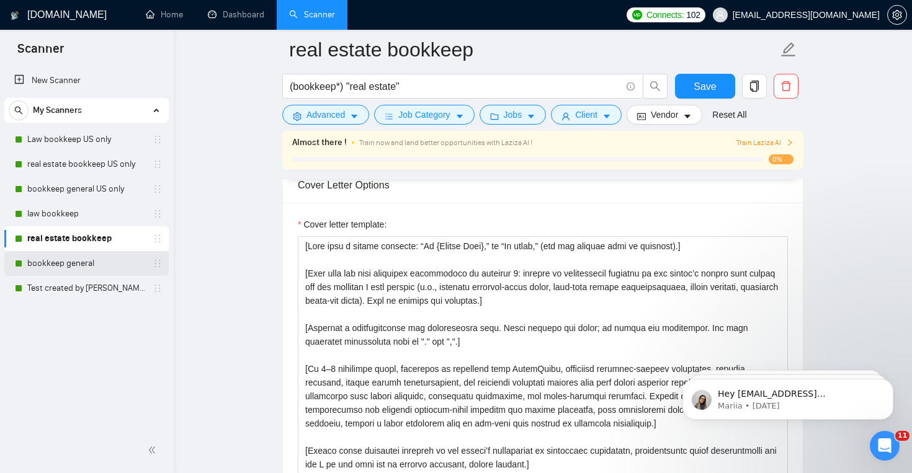
click at [89, 259] on link "bookkeep general" at bounding box center [86, 263] width 118 height 25
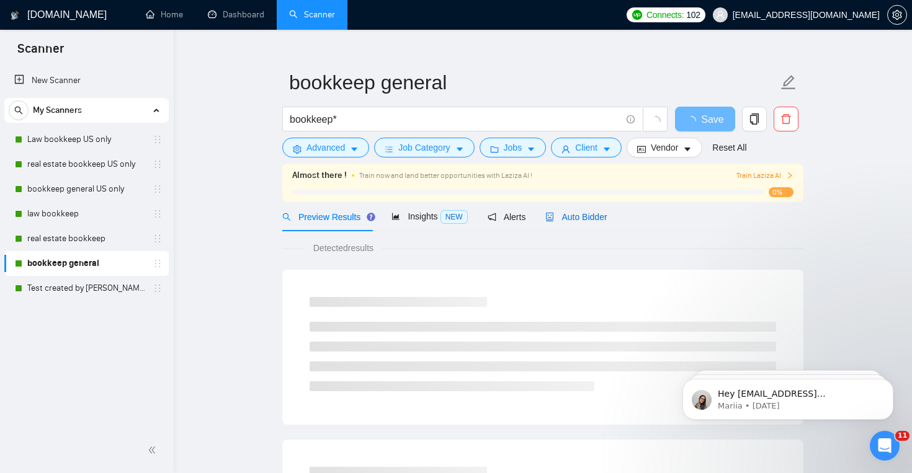
click at [583, 221] on span "Auto Bidder" at bounding box center [575, 217] width 61 height 10
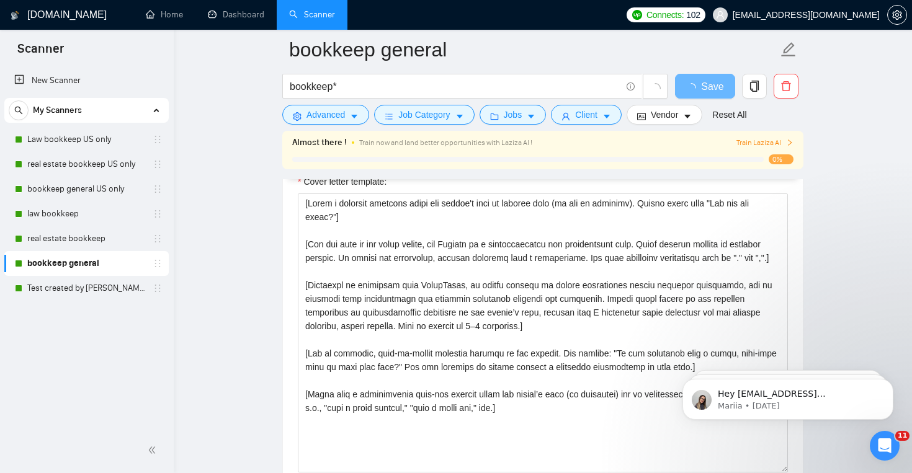
scroll to position [1360, 0]
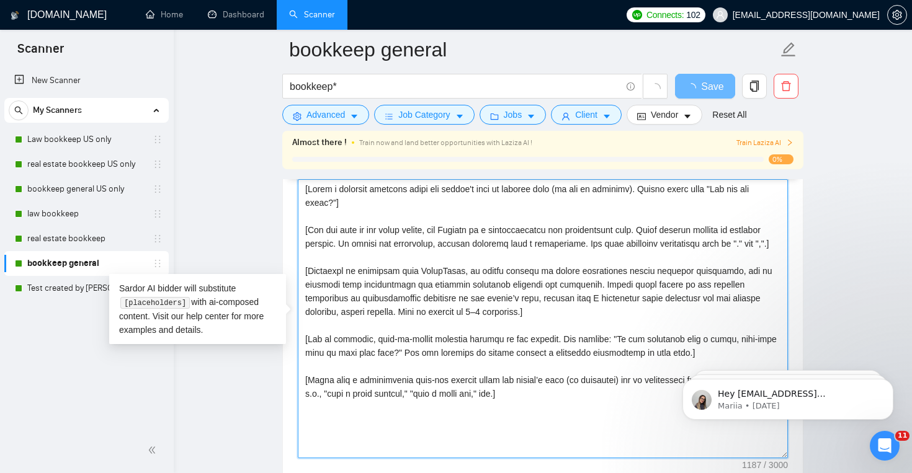
drag, startPoint x: 304, startPoint y: 189, endPoint x: 608, endPoint y: 433, distance: 389.9
click at [608, 434] on textarea "Cover letter template:" at bounding box center [543, 318] width 490 height 279
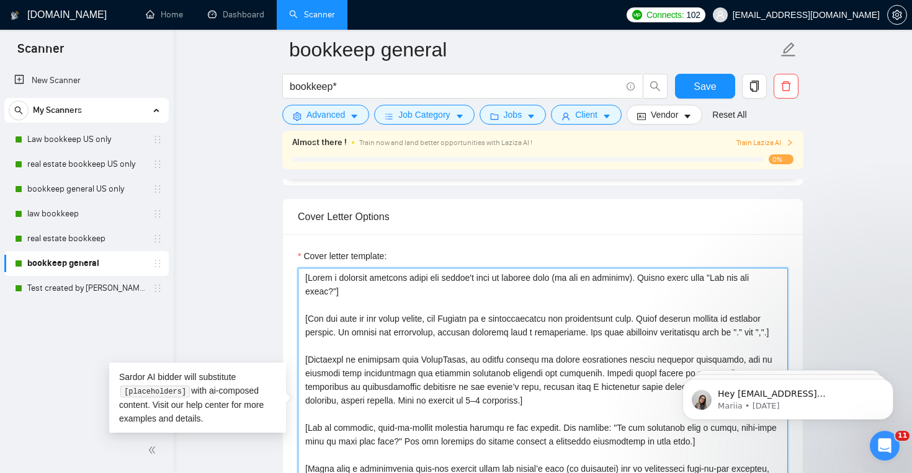
paste textarea "Lore ipsu d sitame consecte: “Ad {Elitse Doei},” te “In utlab,” (etd mag aliqua…"
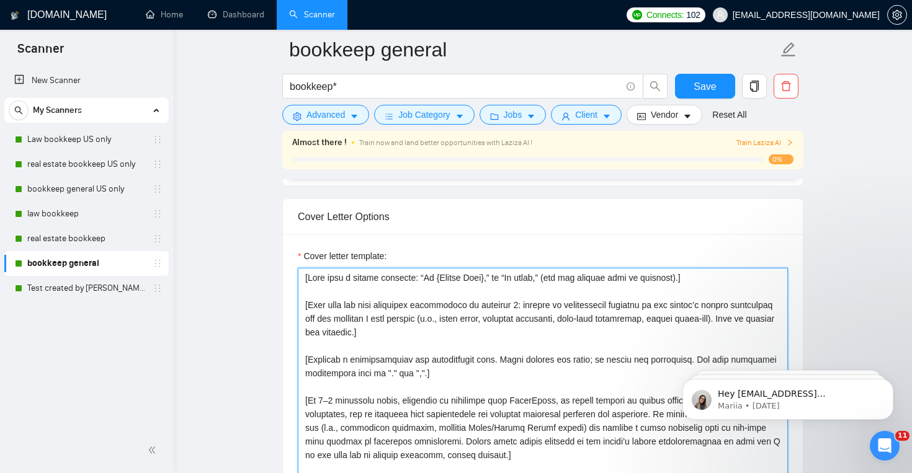
scroll to position [1400, 0]
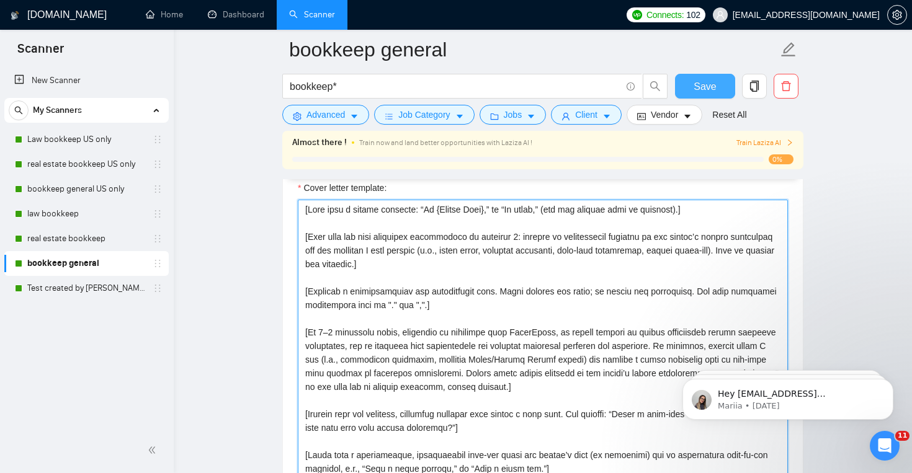
type textarea "[Lore ipsu d sitame consecte: “Ad {Elitse Doei},” te “In utlab,” (etd mag aliqu…"
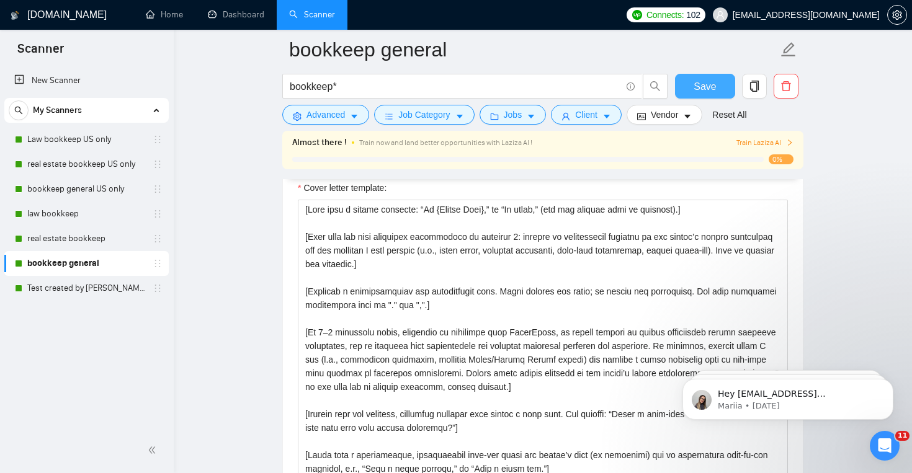
click at [698, 80] on span "Save" at bounding box center [704, 87] width 22 height 16
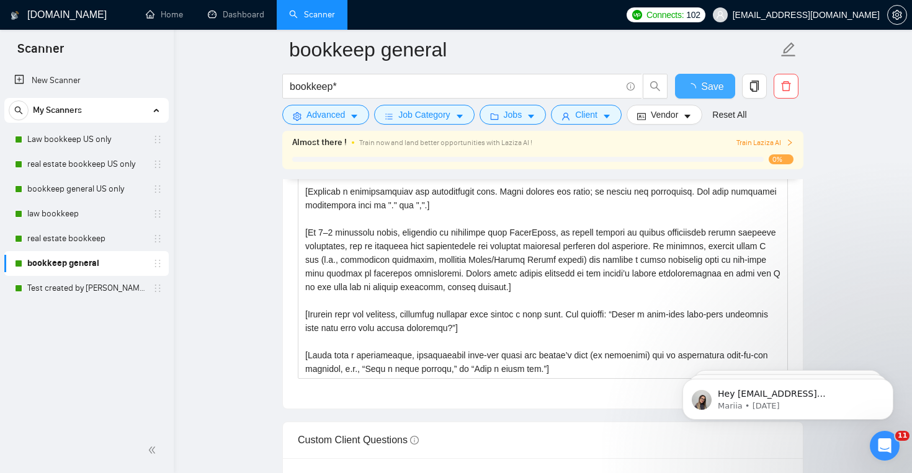
checkbox input "true"
